Goal: Information Seeking & Learning: Learn about a topic

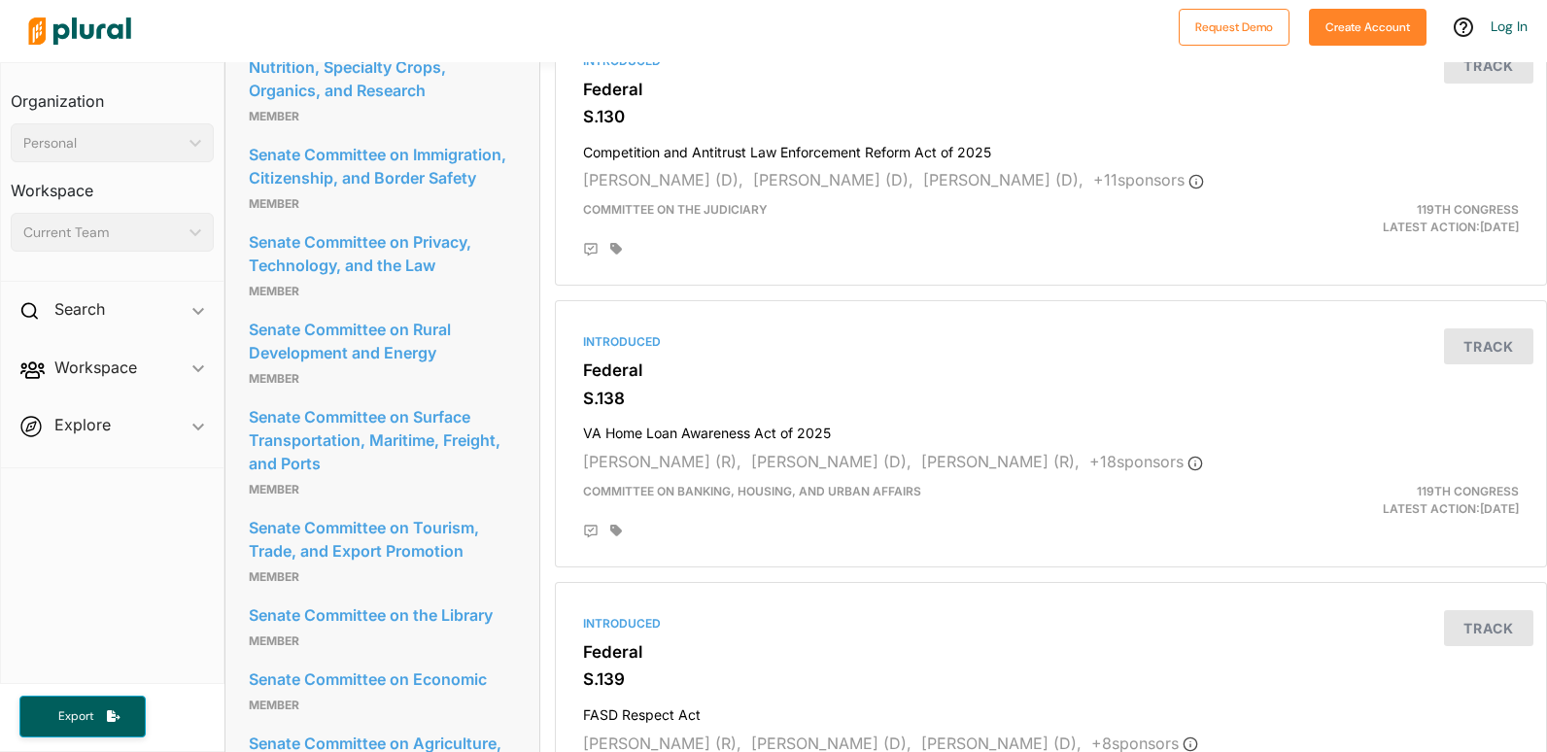
scroll to position [2503, 0]
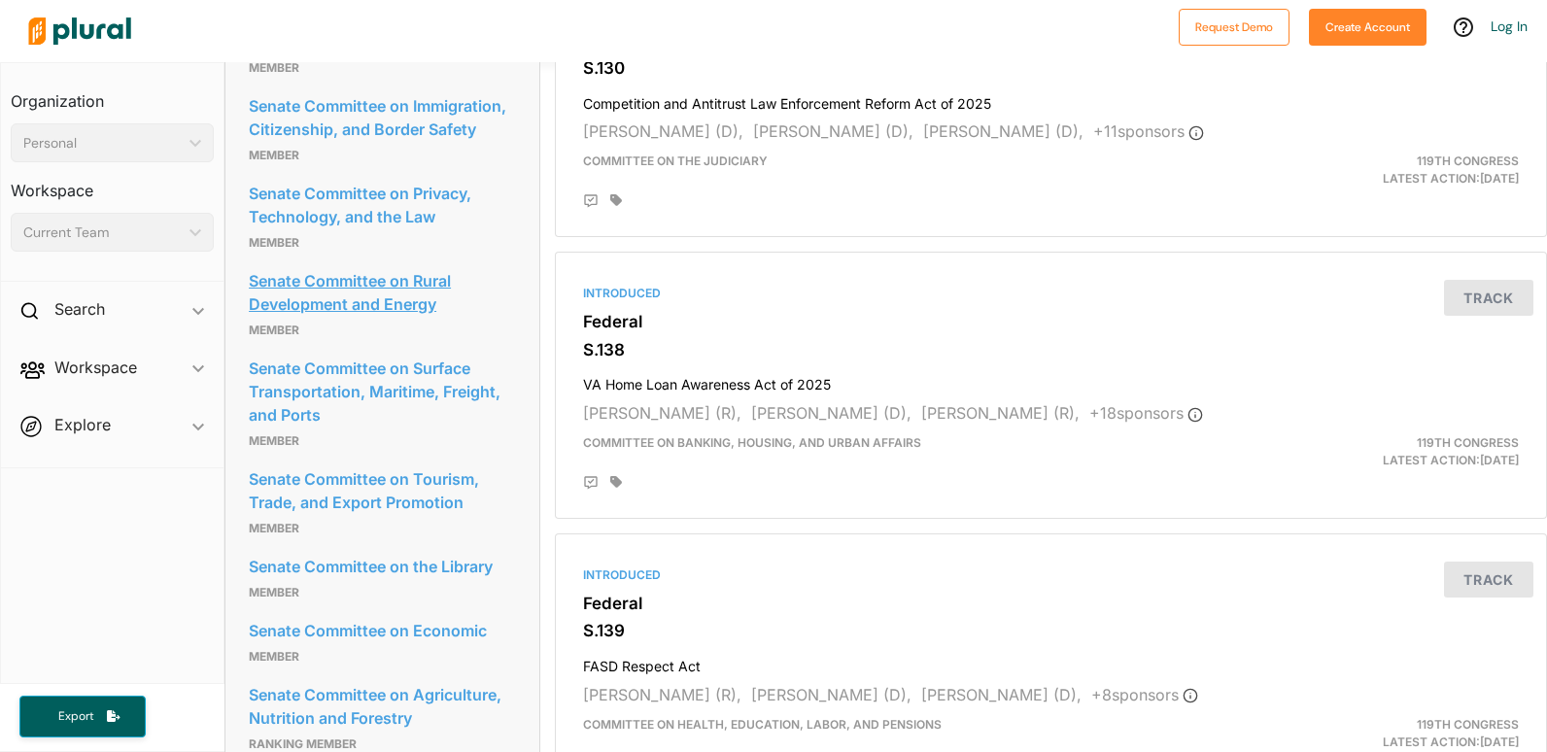
click at [404, 319] on link "Senate Committee on Rural Development and Energy" at bounding box center [382, 292] width 267 height 52
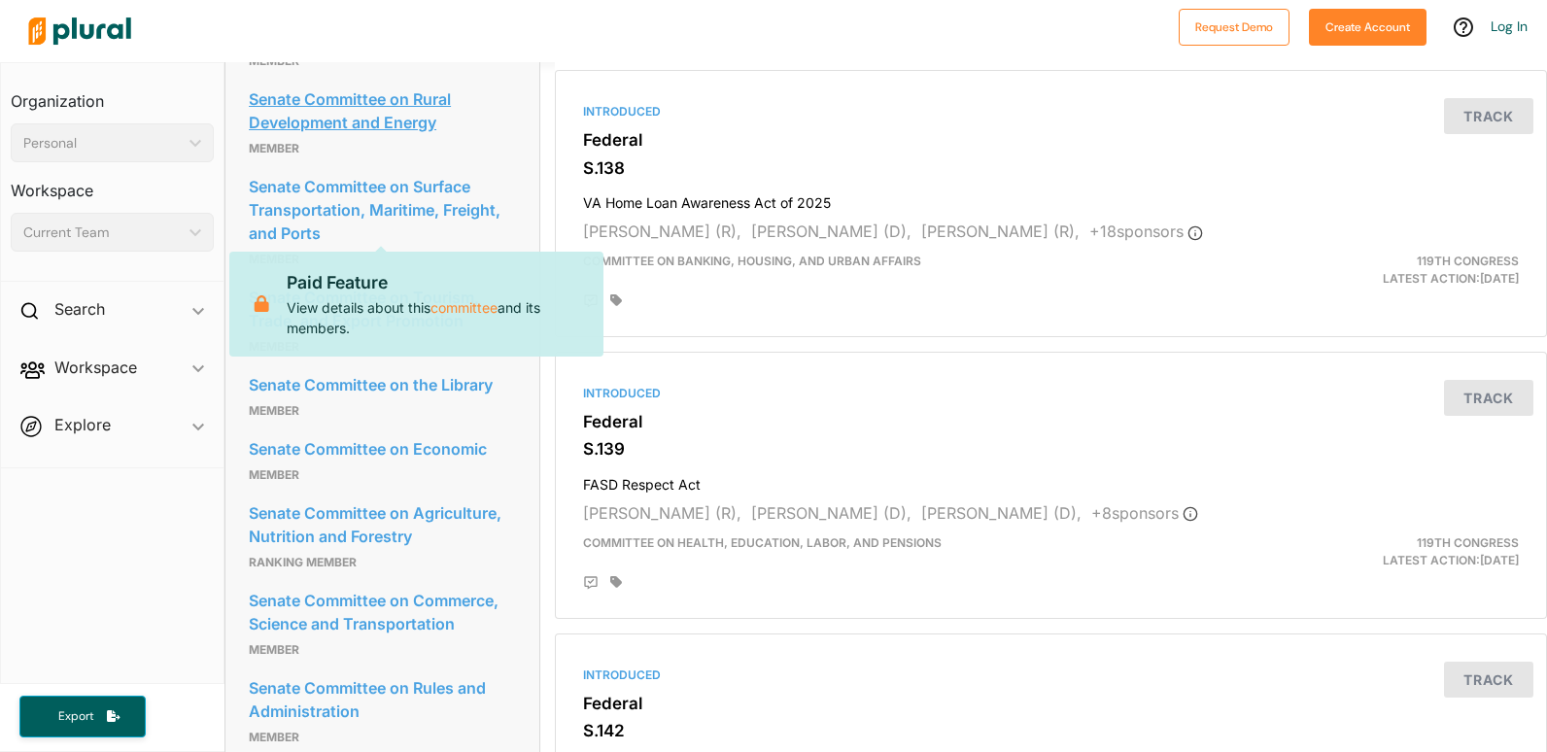
scroll to position [2698, 0]
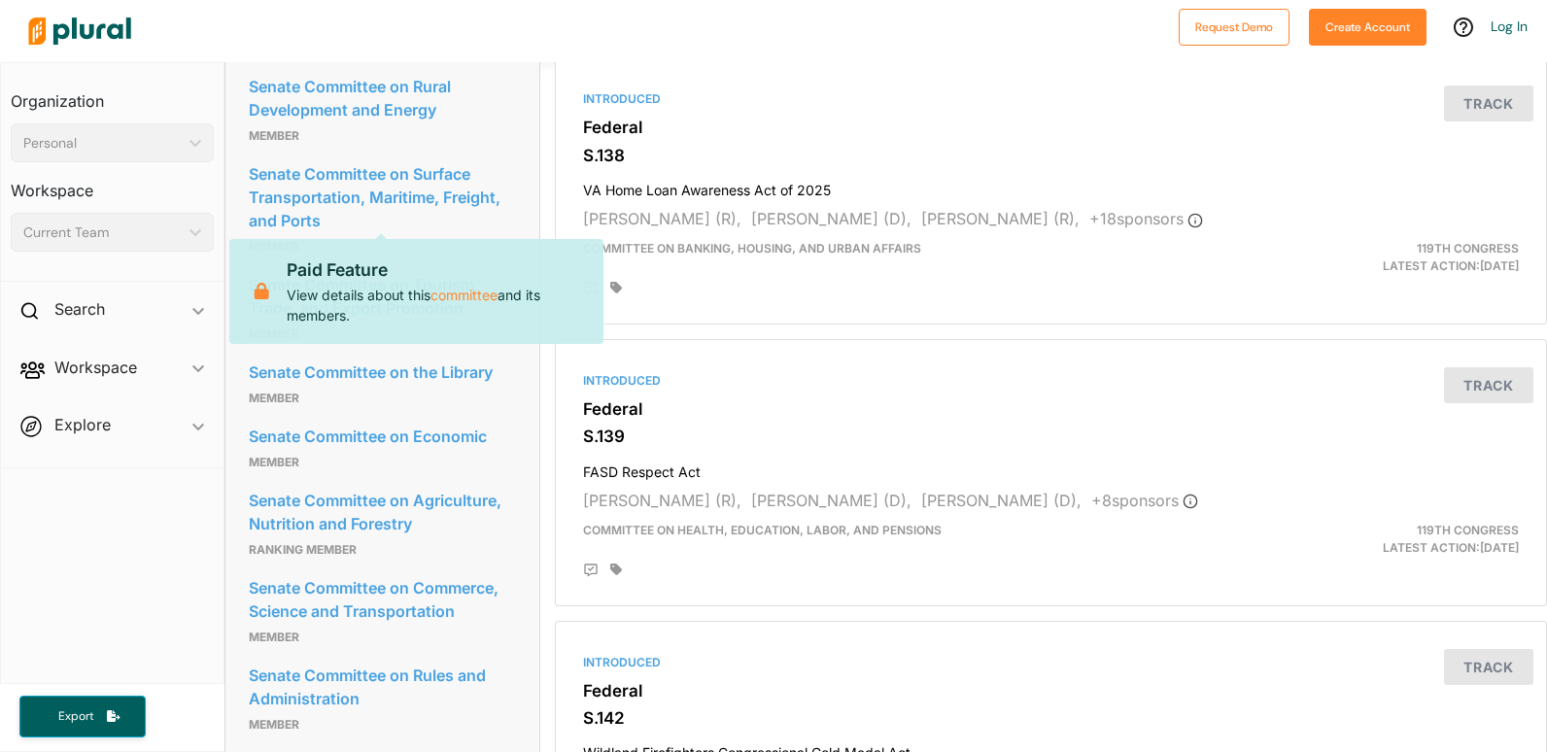
click at [473, 346] on p "Member" at bounding box center [382, 334] width 267 height 23
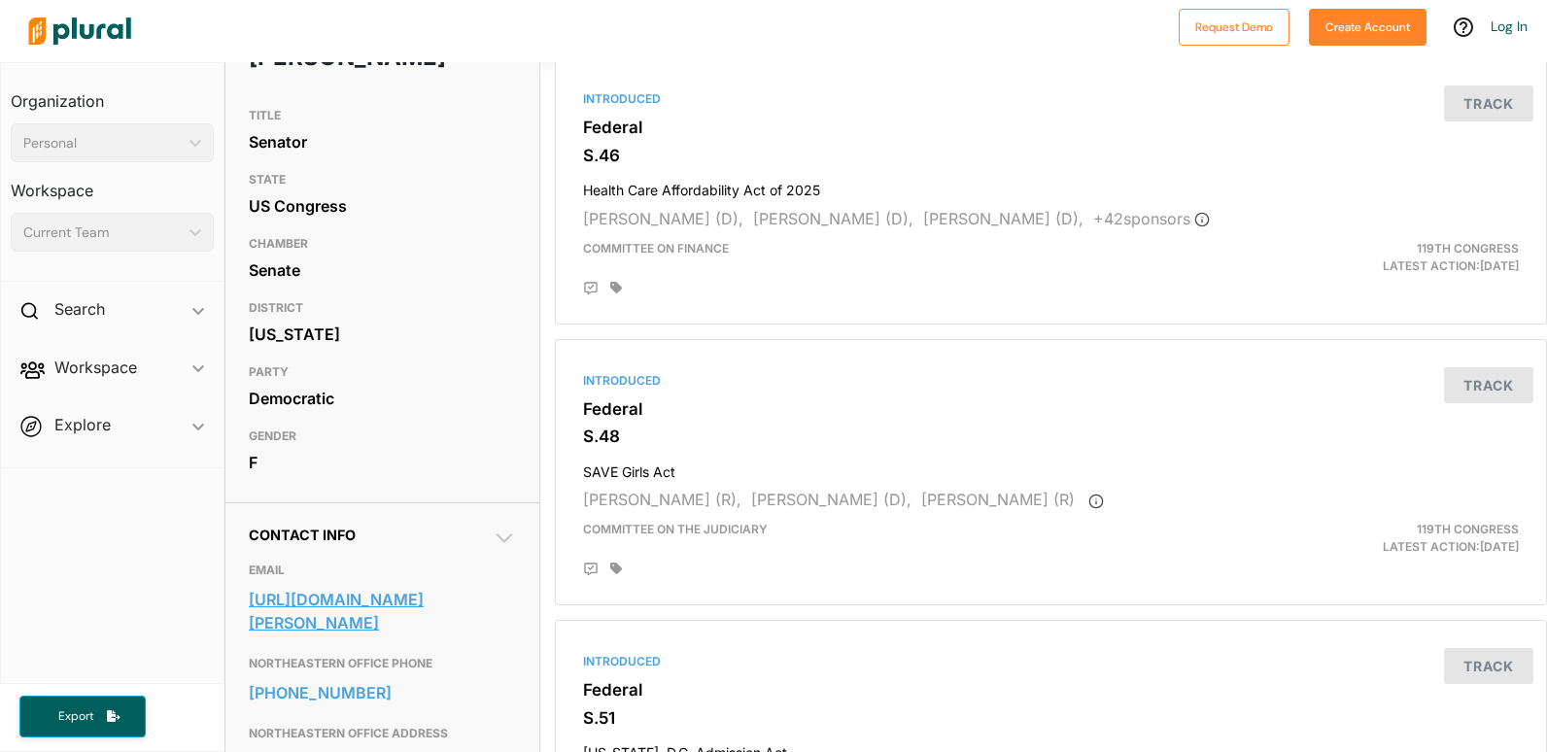
scroll to position [194, 0]
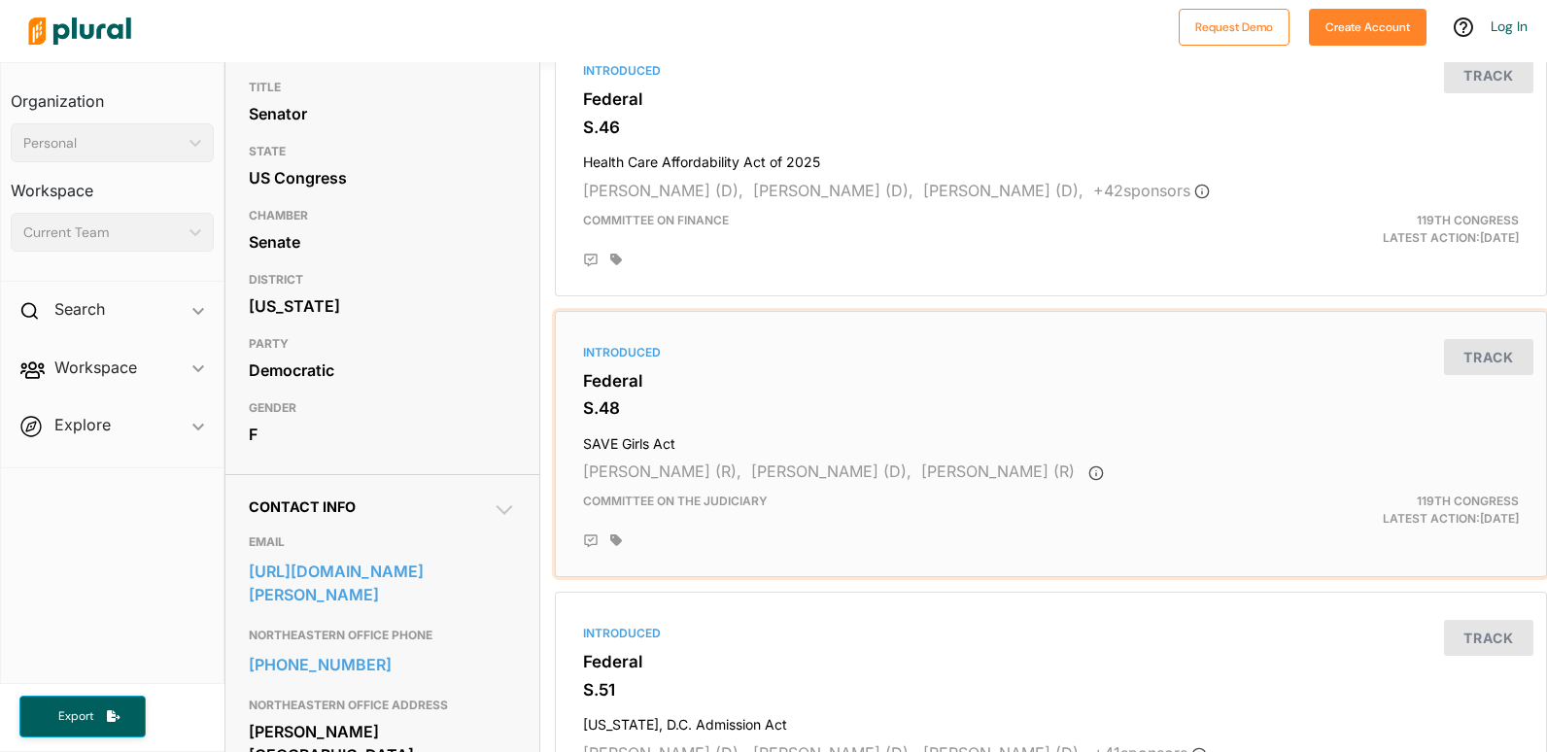
click at [644, 450] on h4 "SAVE Girls Act" at bounding box center [1051, 439] width 936 height 26
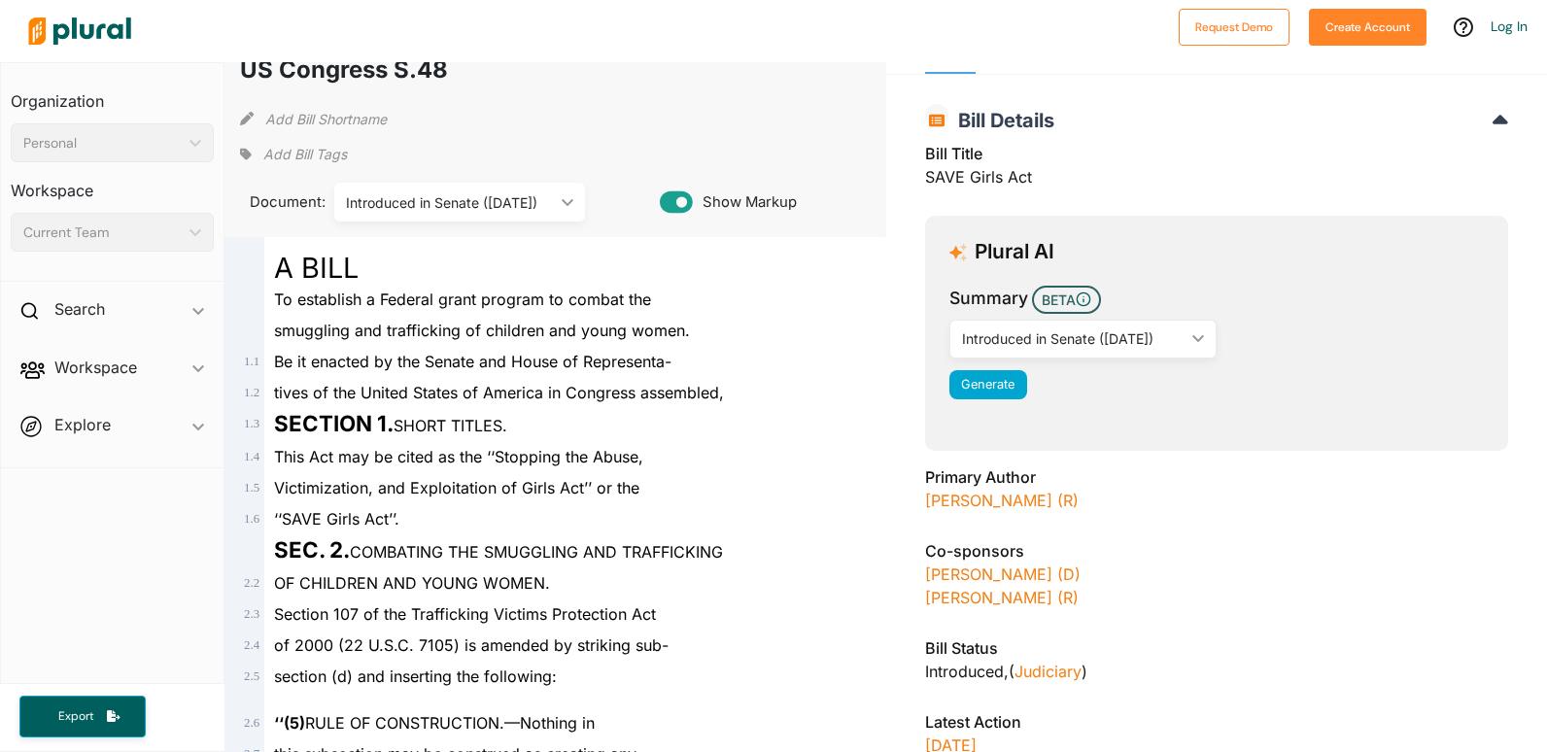
scroll to position [194, 0]
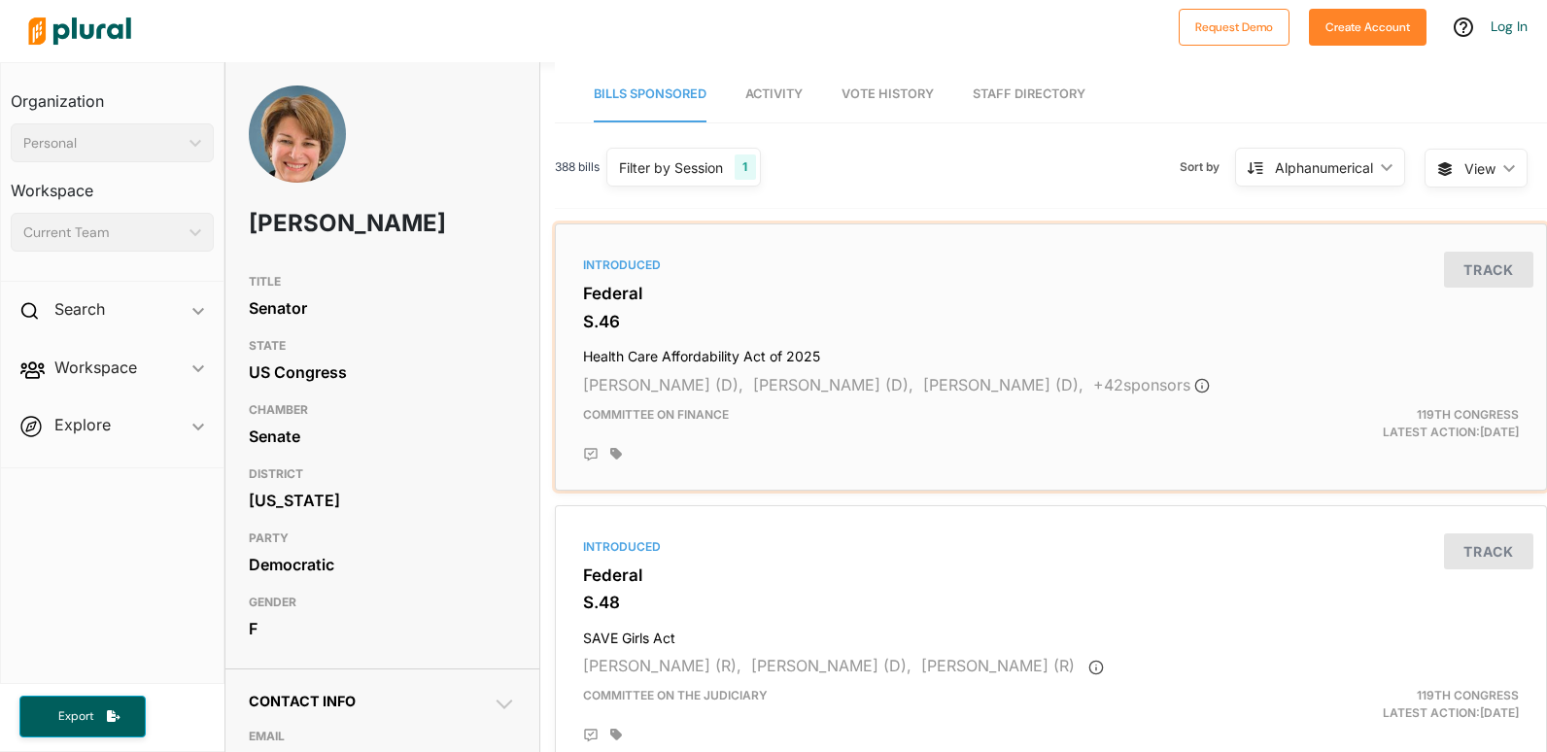
drag, startPoint x: 1423, startPoint y: 309, endPoint x: 1407, endPoint y: 290, distance: 24.8
click at [1423, 309] on div "Introduced Federal S.46 Health Care Affordability Act of 2025 [PERSON_NAME] (D)…" at bounding box center [1050, 357] width 974 height 250
